Goal: Obtain resource: Obtain resource

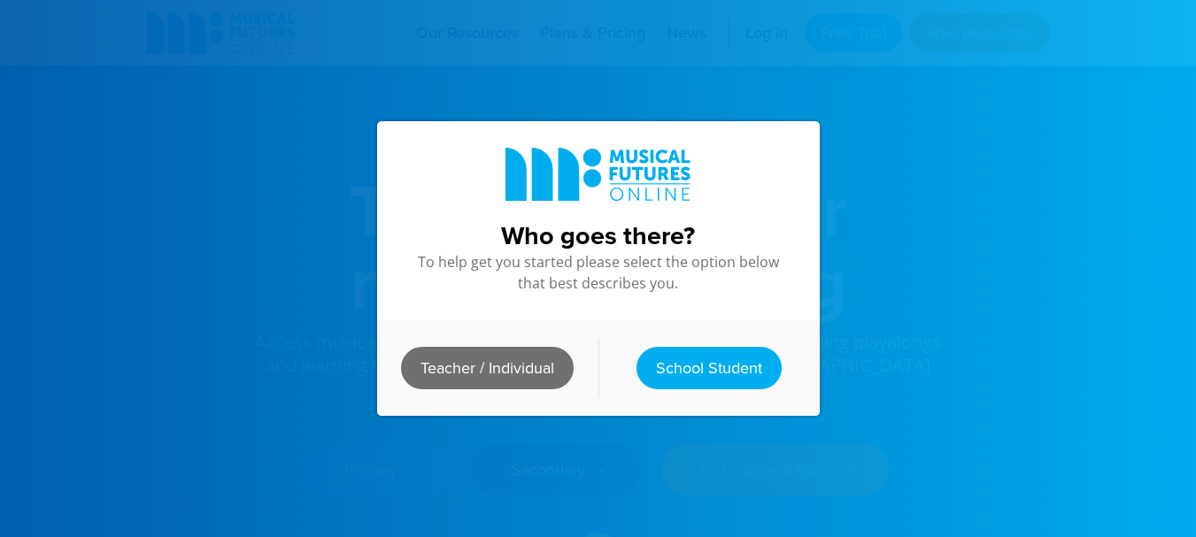
click at [422, 378] on link "Teacher / Individual" at bounding box center [487, 368] width 173 height 42
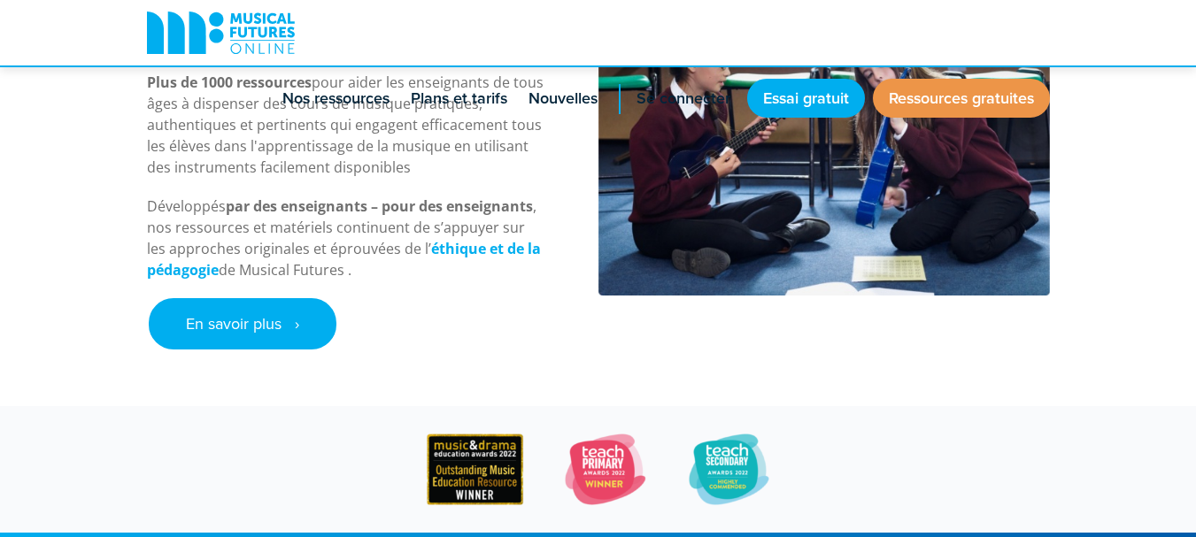
scroll to position [769, 0]
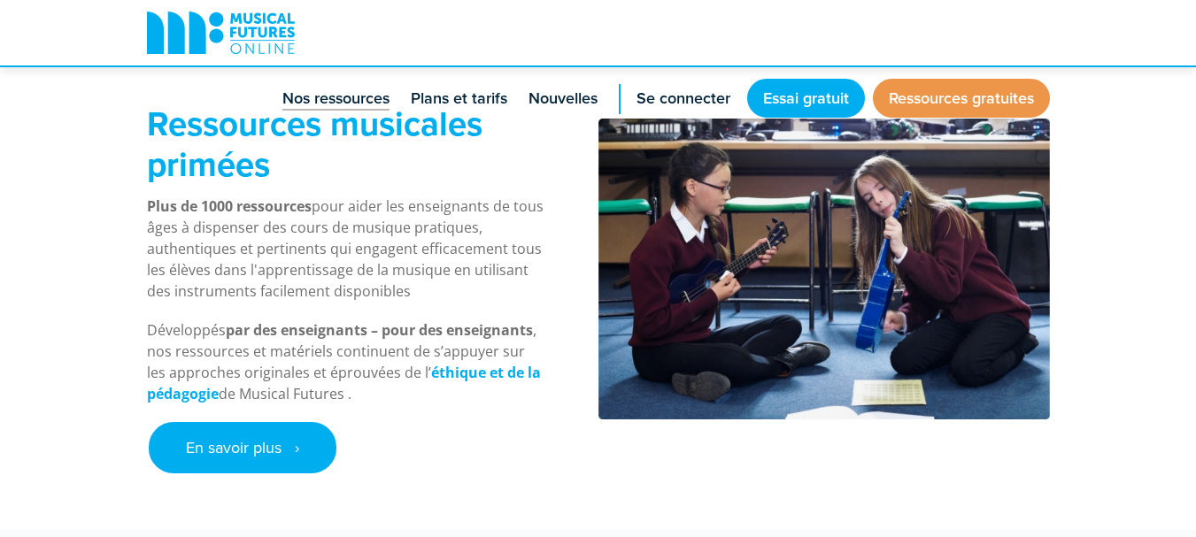
click at [339, 111] on link "Nos ressources" at bounding box center [335, 97] width 125 height 65
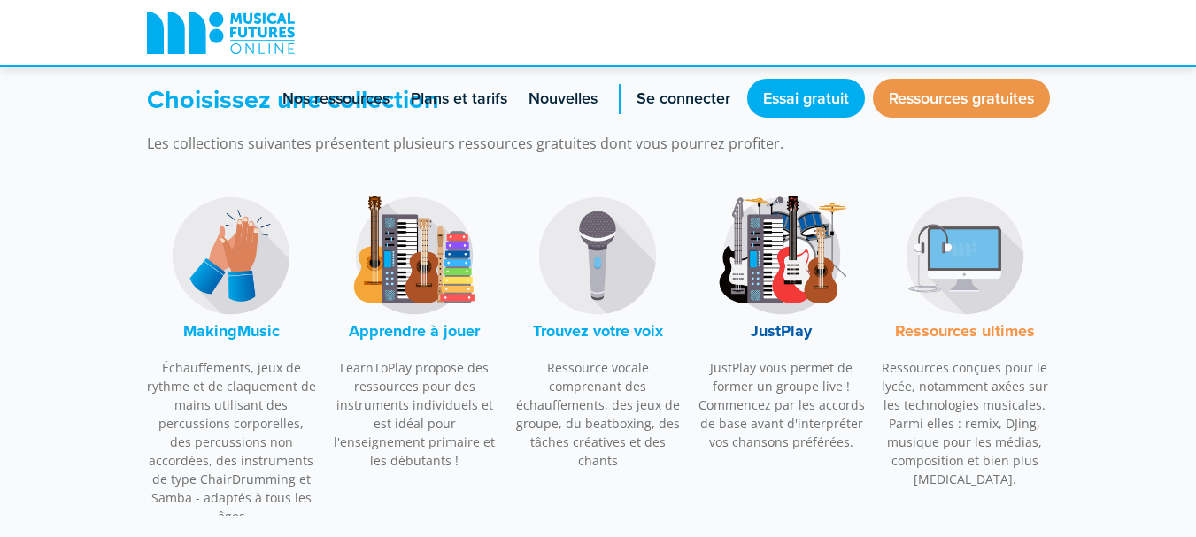
scroll to position [576, 0]
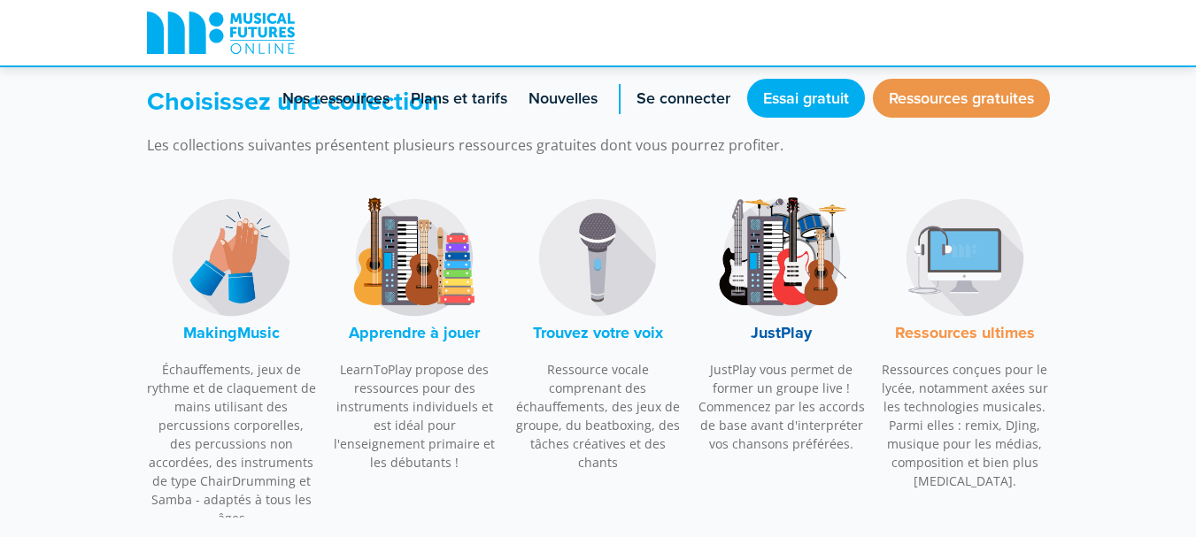
click at [806, 285] on img at bounding box center [781, 257] width 133 height 133
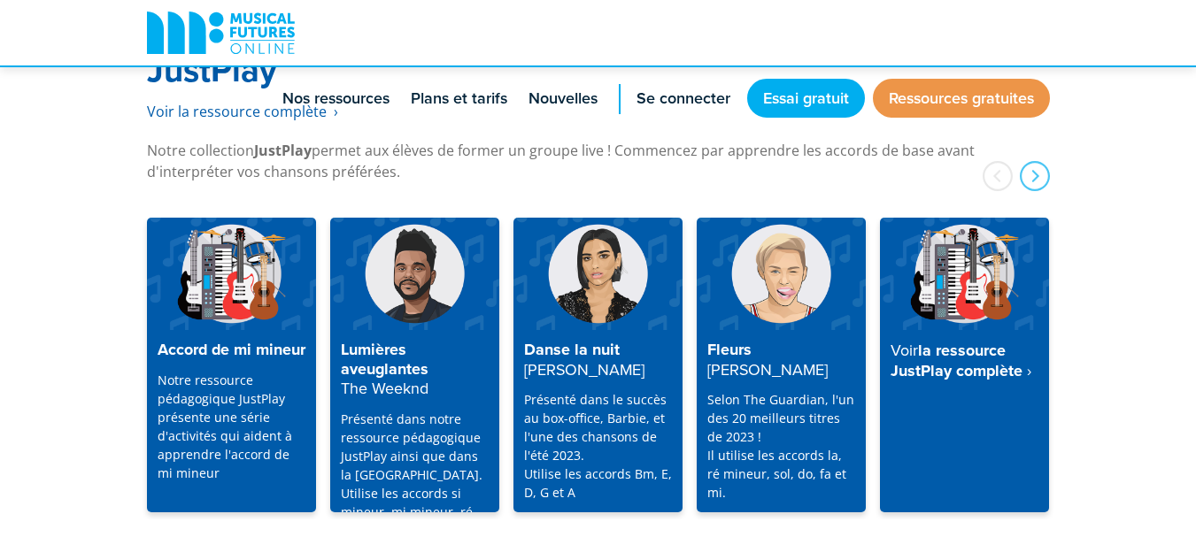
scroll to position [4800, 0]
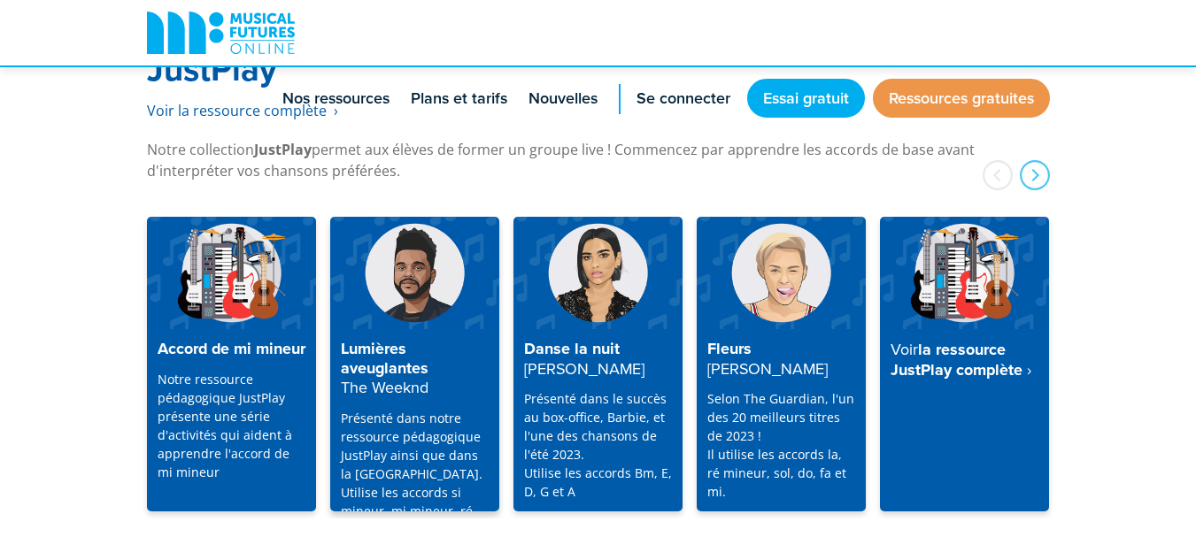
click at [410, 257] on img at bounding box center [414, 273] width 169 height 112
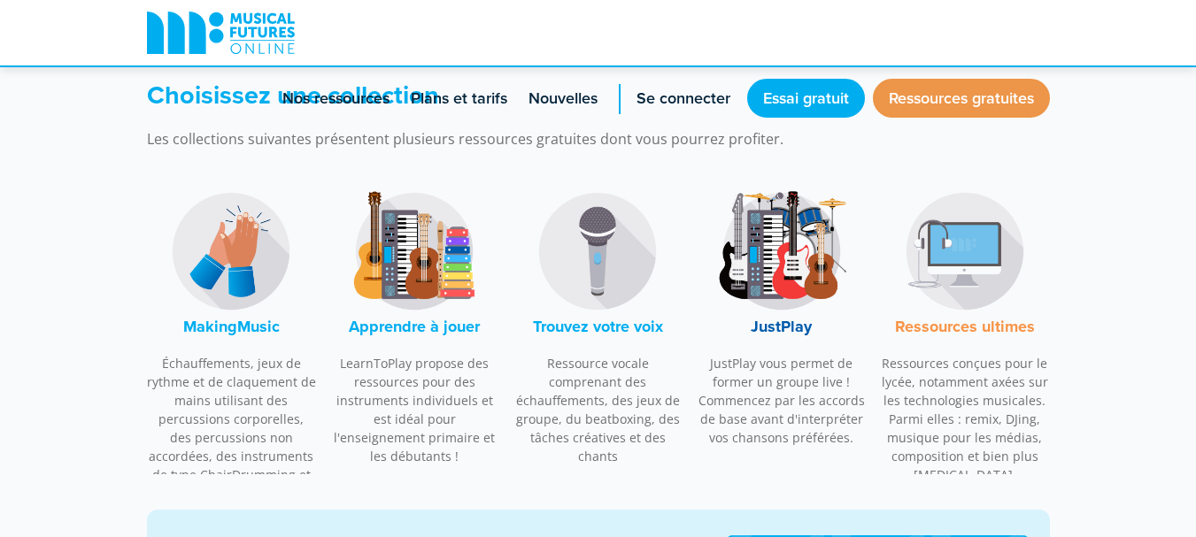
scroll to position [583, 0]
click at [426, 270] on img at bounding box center [414, 250] width 133 height 133
click at [426, 270] on center "Apprendre à jouer" at bounding box center [415, 260] width 170 height 152
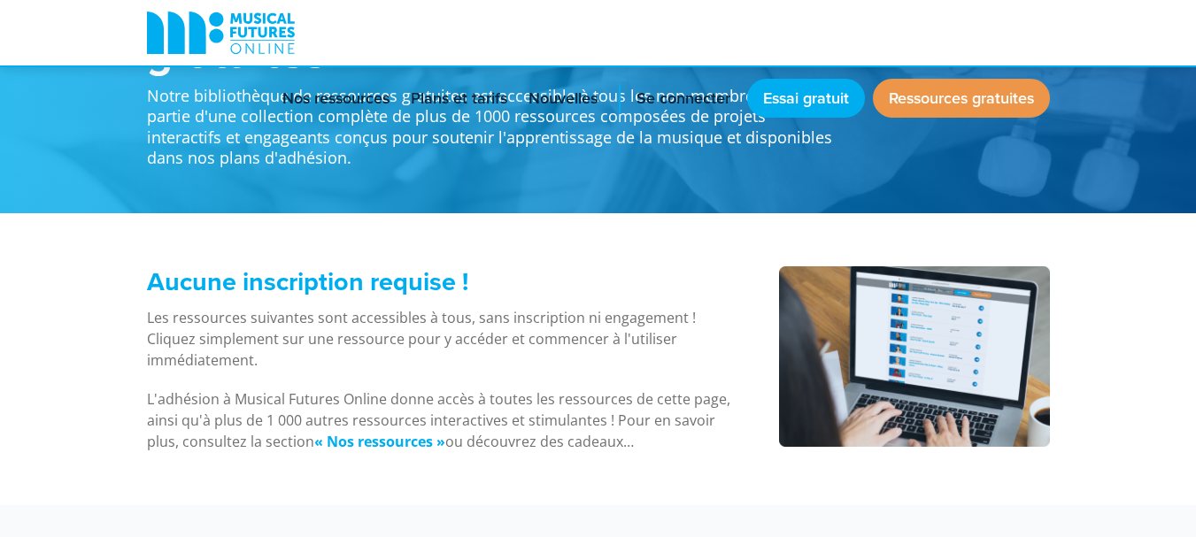
scroll to position [0, 0]
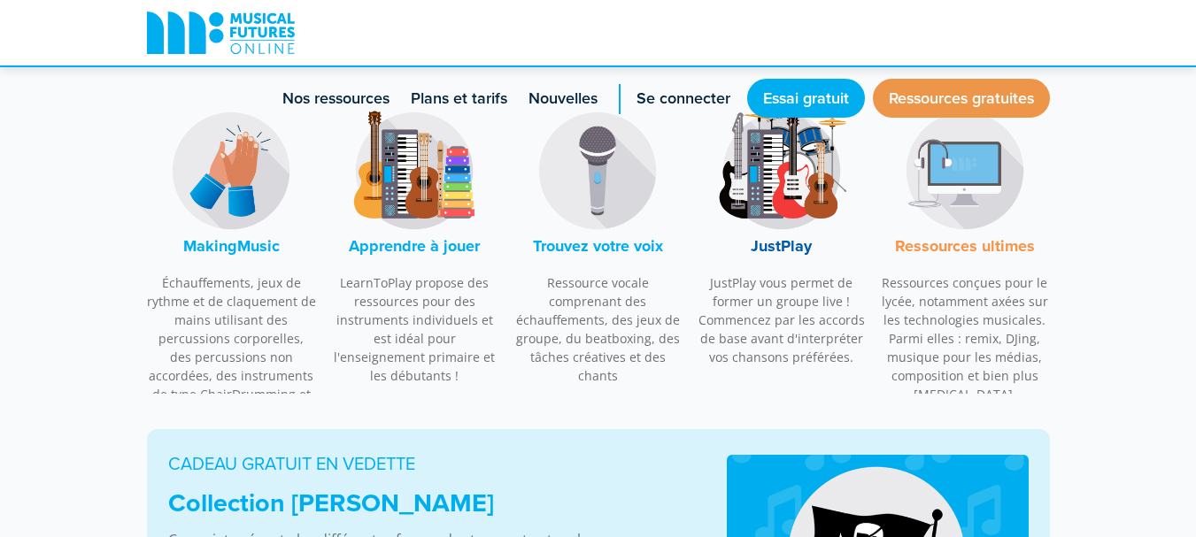
click at [246, 177] on img at bounding box center [231, 170] width 133 height 133
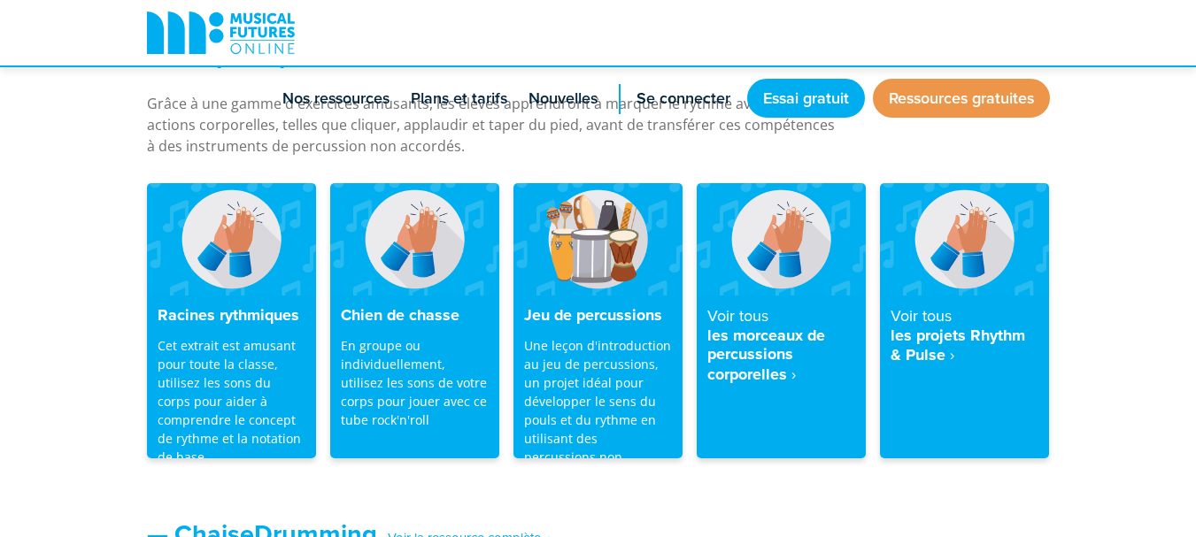
scroll to position [1641, 0]
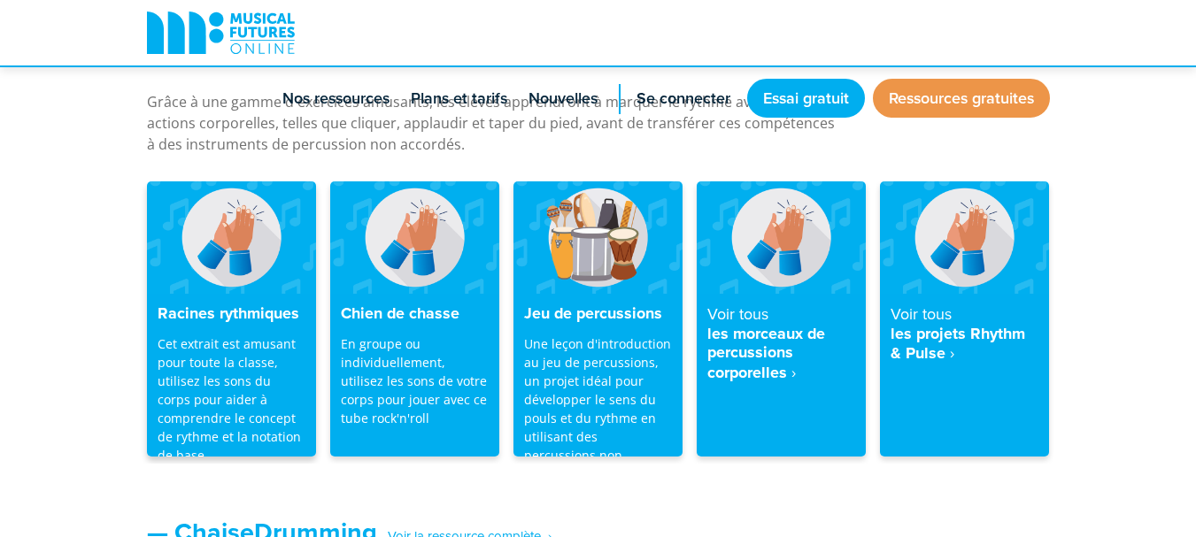
click at [232, 365] on font "Cet extrait est amusant pour toute la classe, utilisez les sons du corps pour a…" at bounding box center [229, 399] width 143 height 128
